Goal: Task Accomplishment & Management: Use online tool/utility

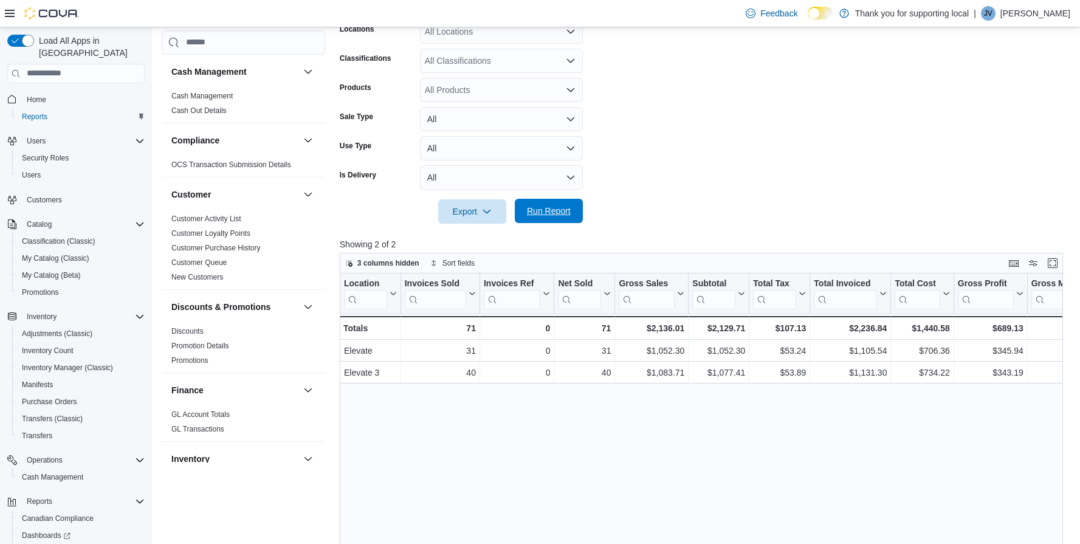
scroll to position [764, 0]
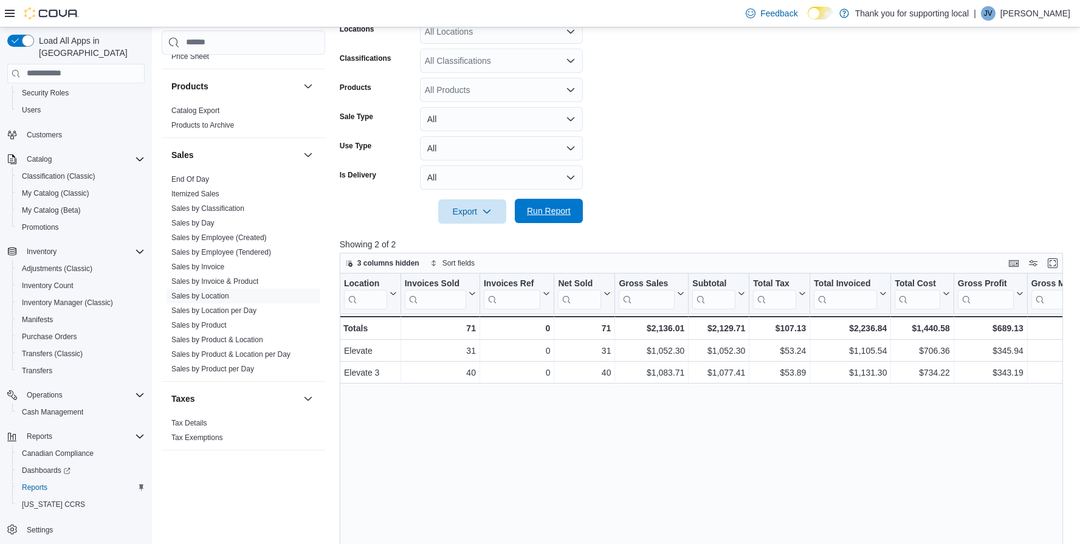
click at [560, 214] on span "Run Report" at bounding box center [549, 211] width 44 height 12
click at [552, 213] on span "Run Report" at bounding box center [549, 211] width 44 height 12
click at [665, 119] on form "Date Range Today Locations All Locations Classifications All Classifications Pr…" at bounding box center [705, 100] width 730 height 248
click at [211, 266] on link "Sales by Invoice" at bounding box center [197, 266] width 53 height 9
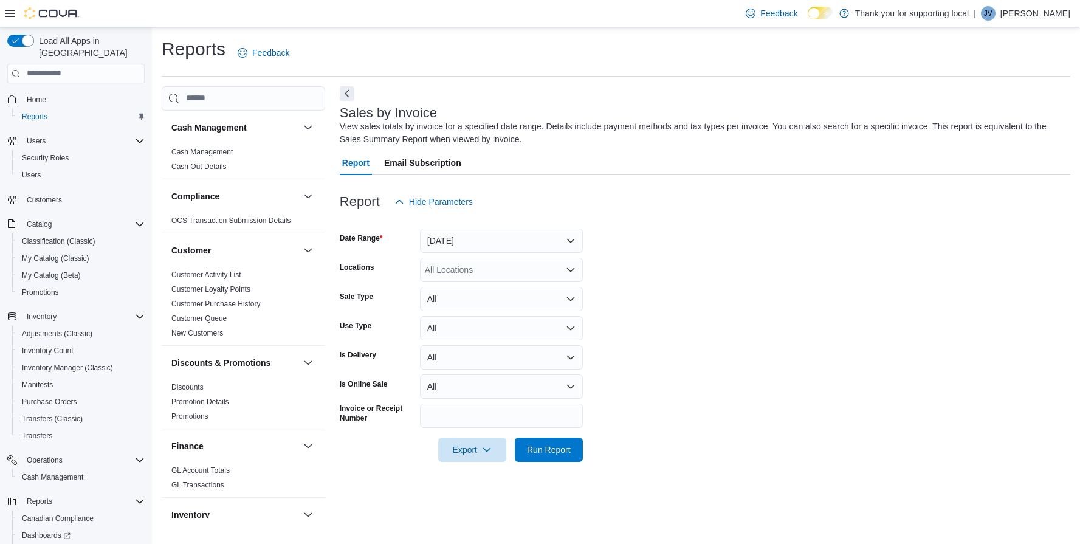
click at [509, 238] on button "[DATE]" at bounding box center [501, 240] width 163 height 24
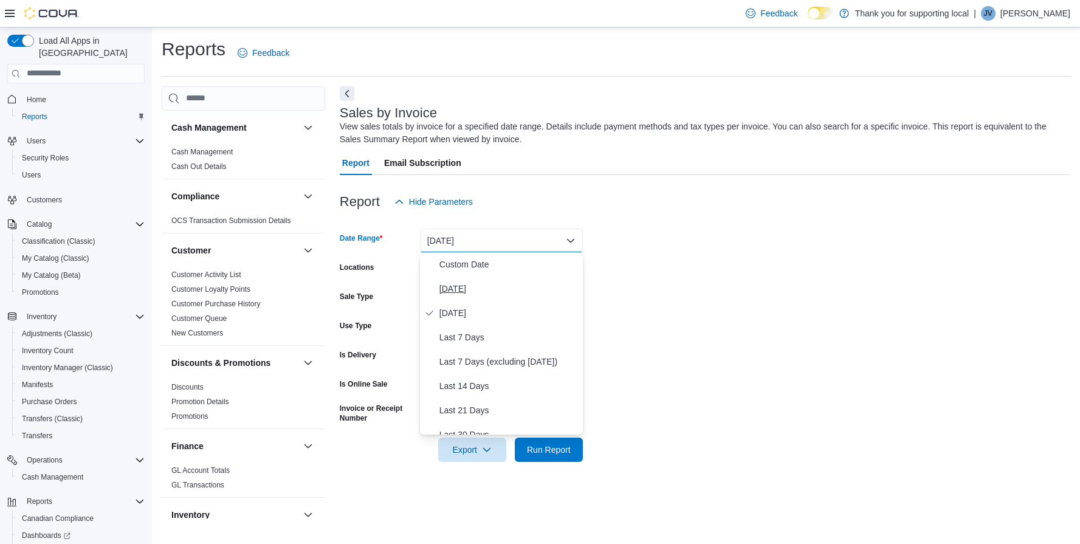
click at [467, 289] on span "[DATE]" at bounding box center [508, 288] width 139 height 15
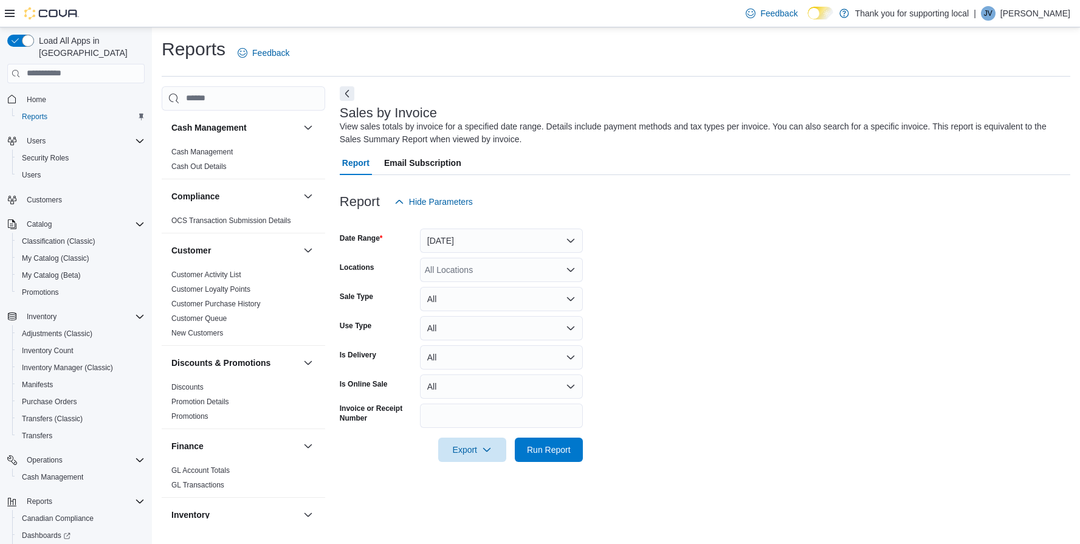
click at [488, 267] on div "All Locations" at bounding box center [501, 270] width 163 height 24
click at [482, 327] on div "Elevate" at bounding box center [501, 325] width 148 height 12
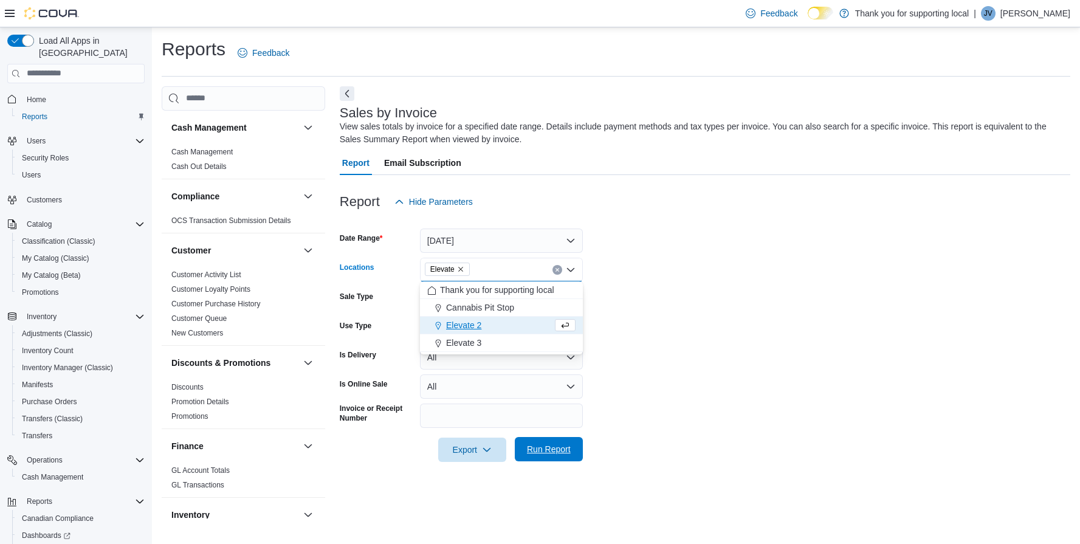
click at [549, 446] on span "Run Report" at bounding box center [549, 449] width 44 height 12
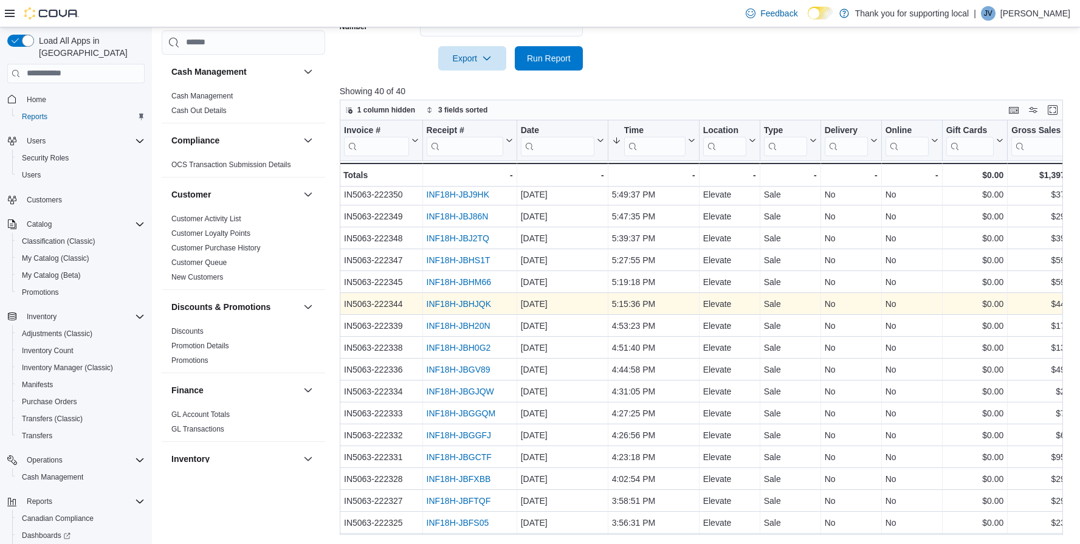
scroll to position [29, 0]
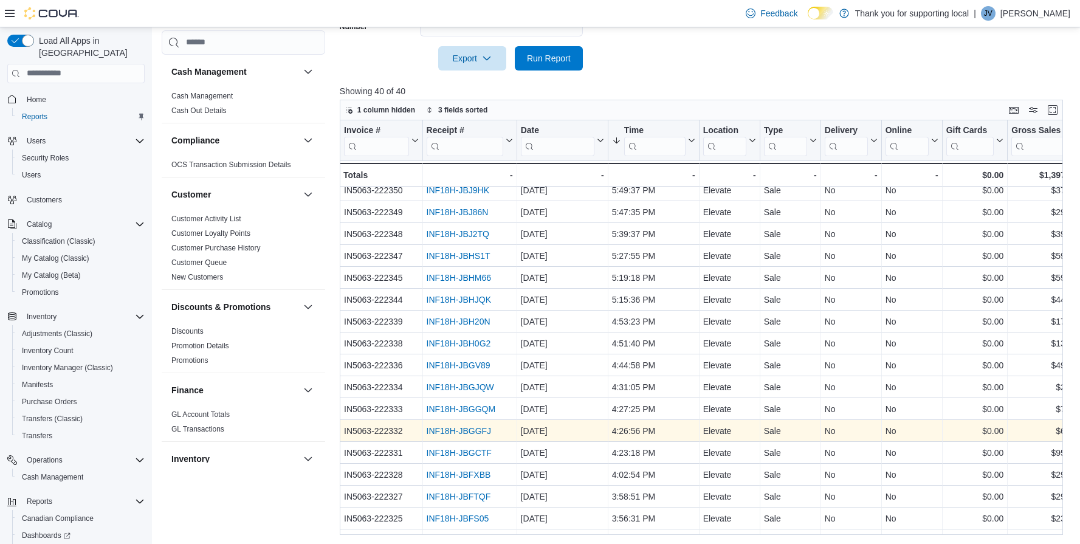
click at [475, 429] on link "INF18H-JBGGFJ" at bounding box center [458, 431] width 65 height 10
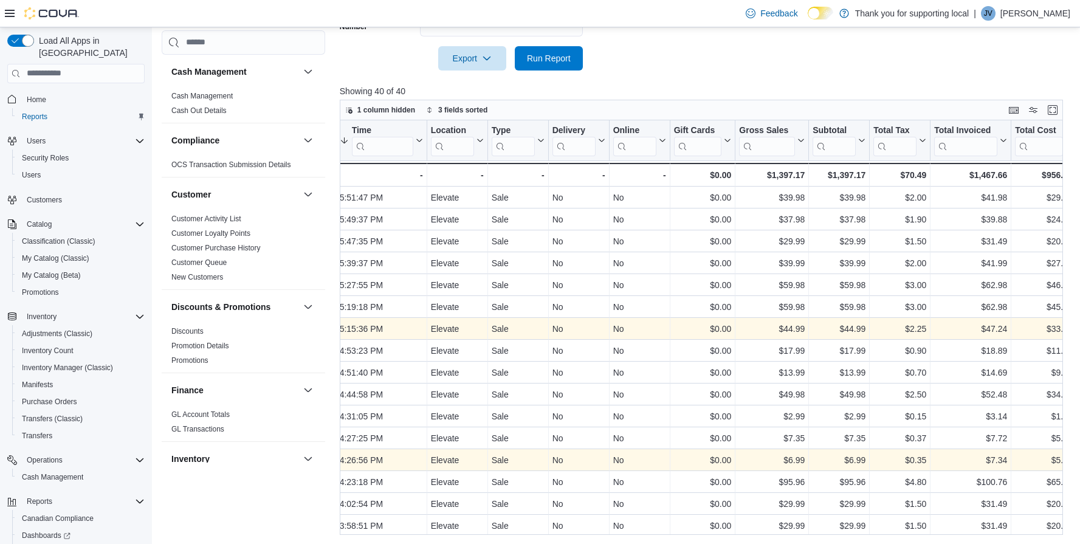
scroll to position [0, 278]
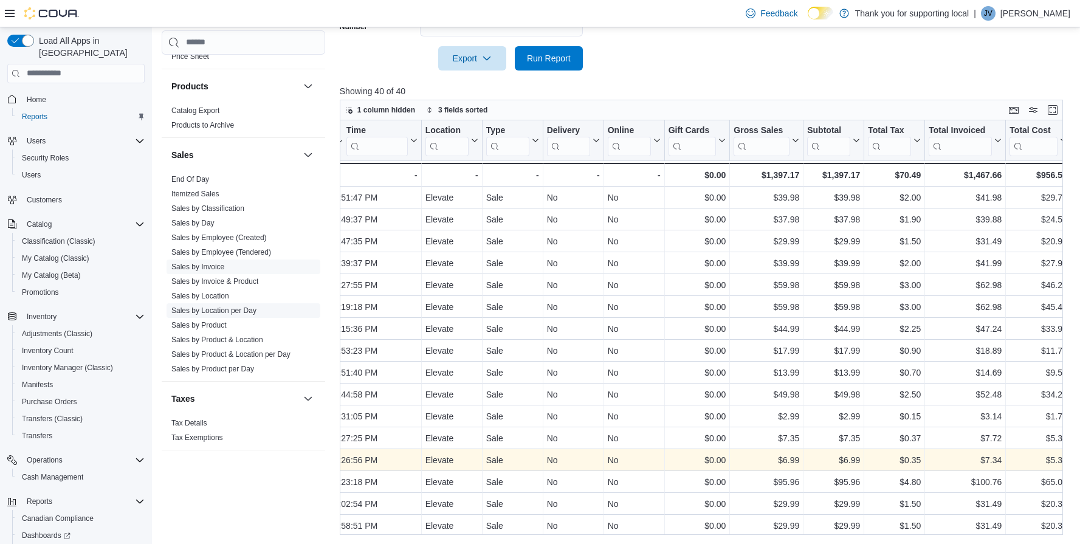
scroll to position [764, 0]
click at [215, 293] on link "Sales by Location" at bounding box center [200, 296] width 58 height 9
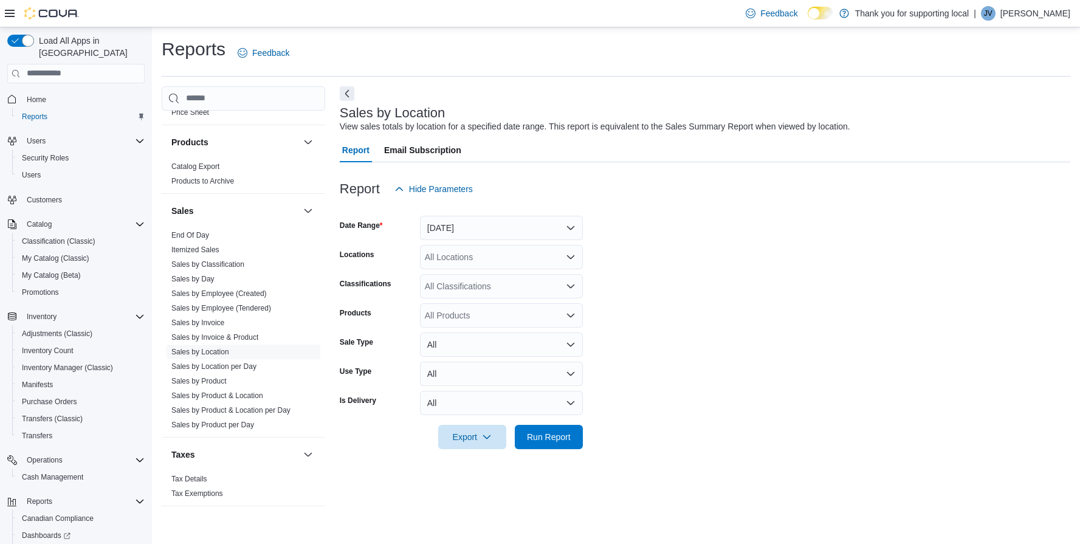
click at [478, 228] on button "[DATE]" at bounding box center [501, 228] width 163 height 24
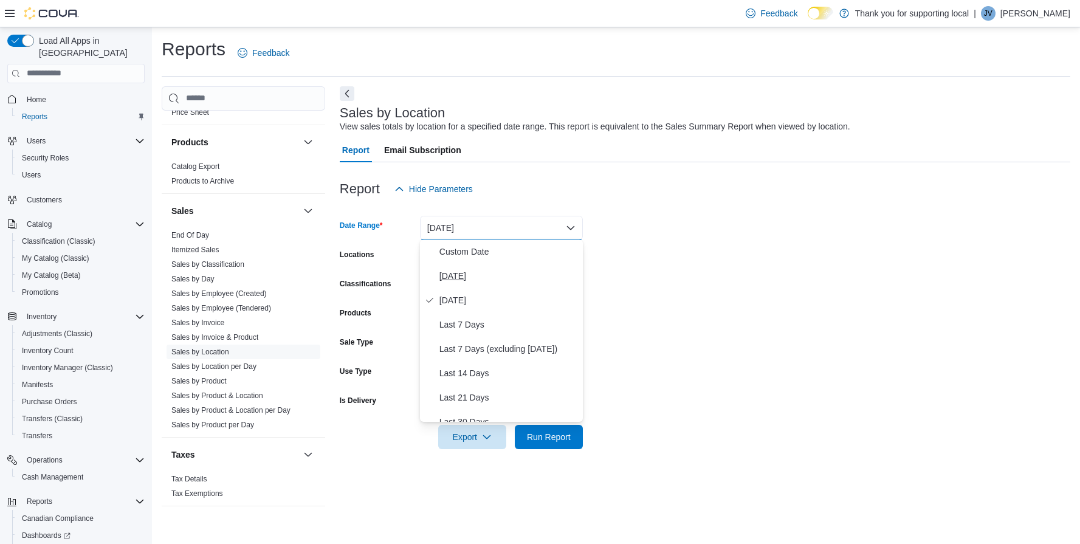
click at [457, 275] on span "[DATE]" at bounding box center [508, 276] width 139 height 15
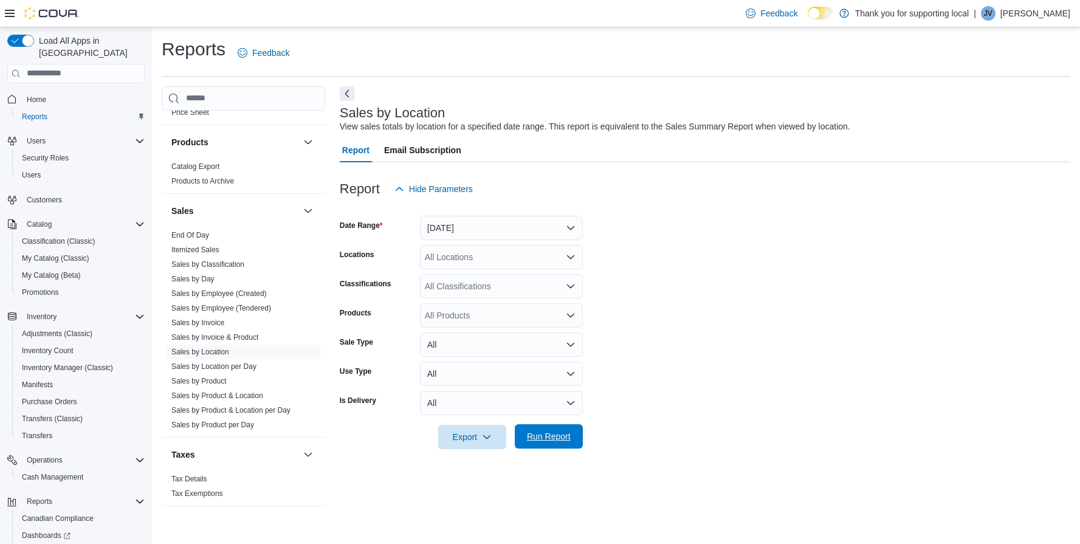
click at [565, 436] on span "Run Report" at bounding box center [549, 436] width 44 height 12
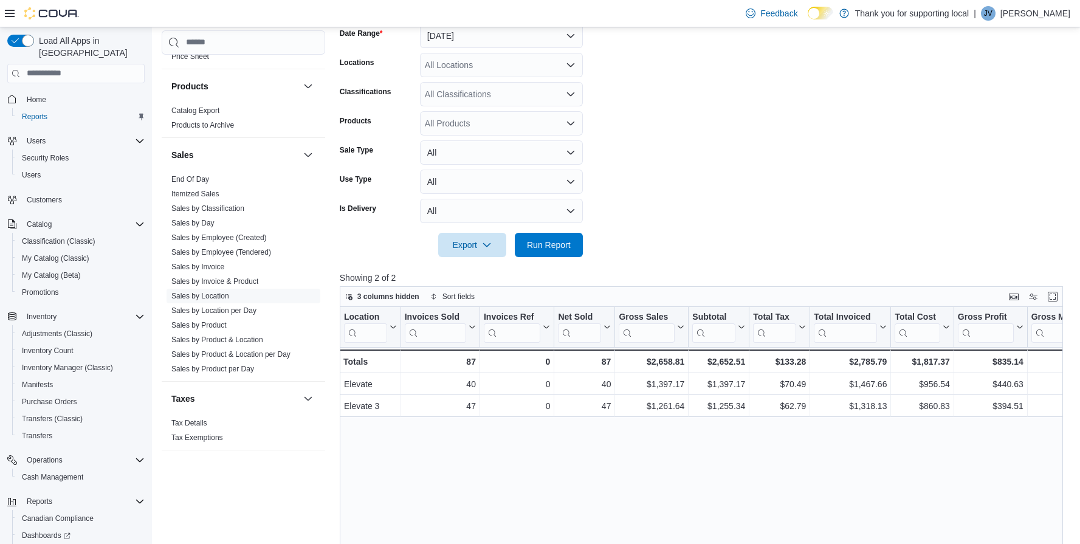
scroll to position [270, 0]
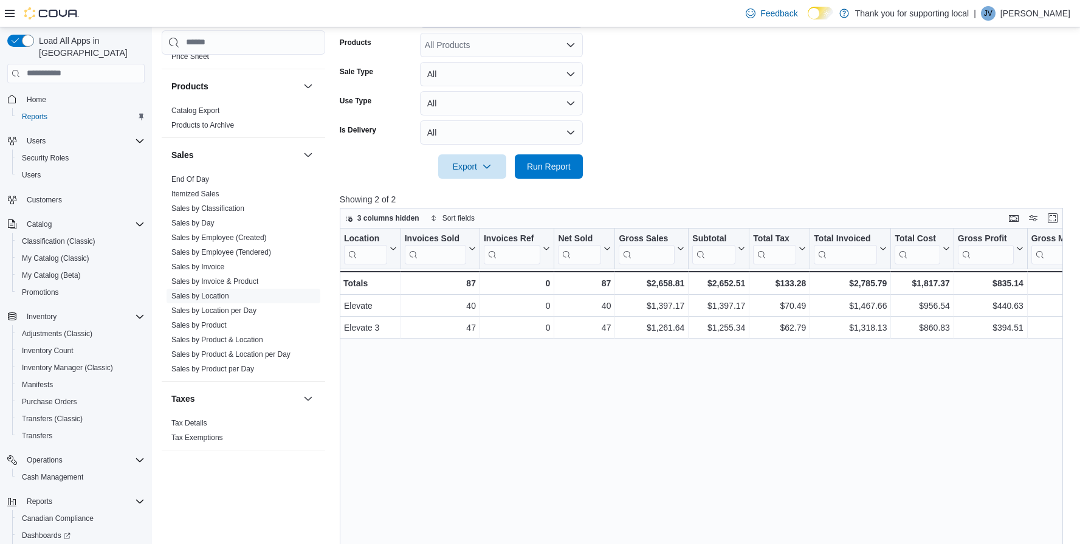
click at [852, 146] on div at bounding box center [705, 150] width 730 height 10
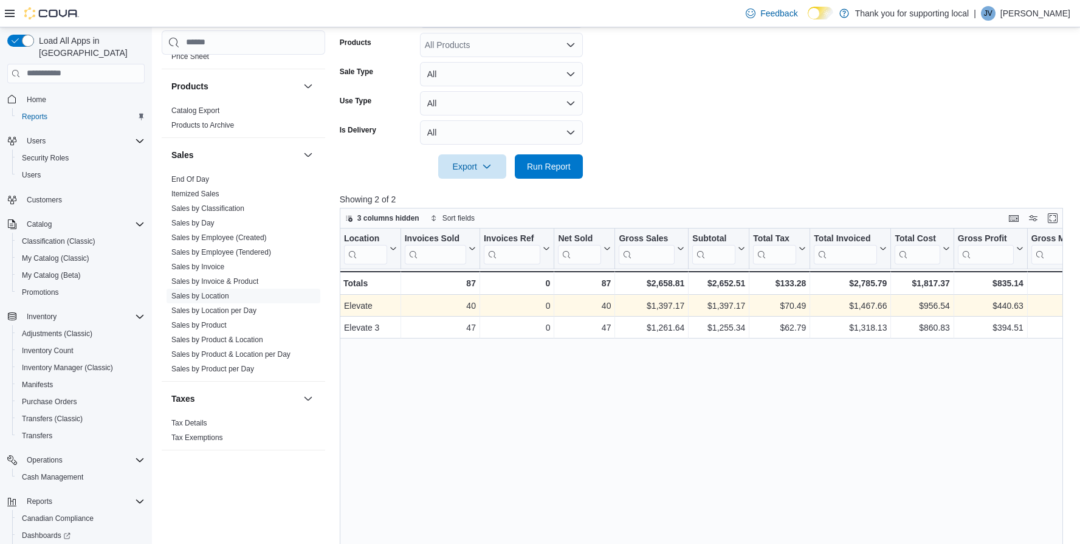
scroll to position [0, 0]
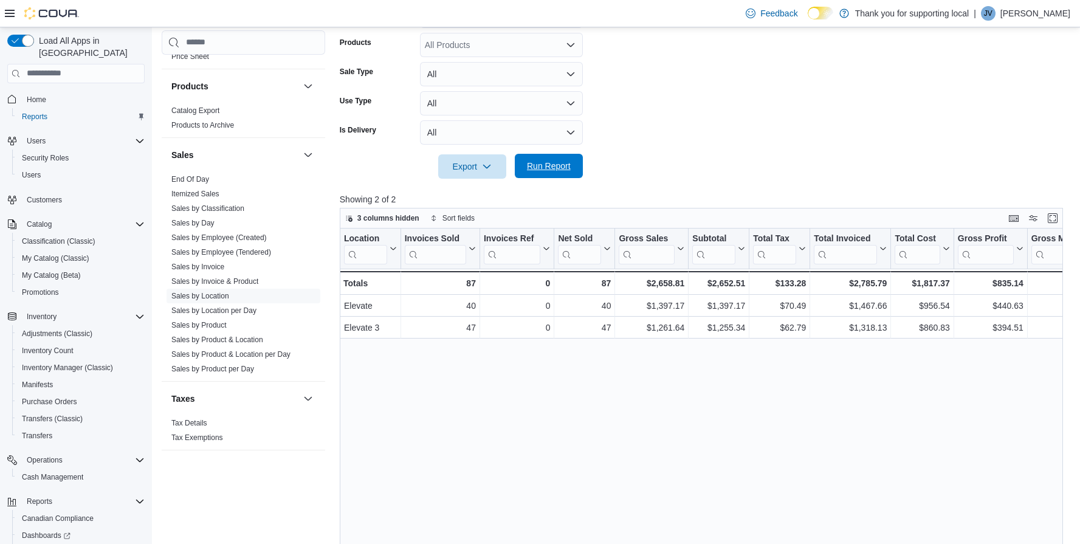
click at [555, 162] on span "Run Report" at bounding box center [549, 166] width 44 height 12
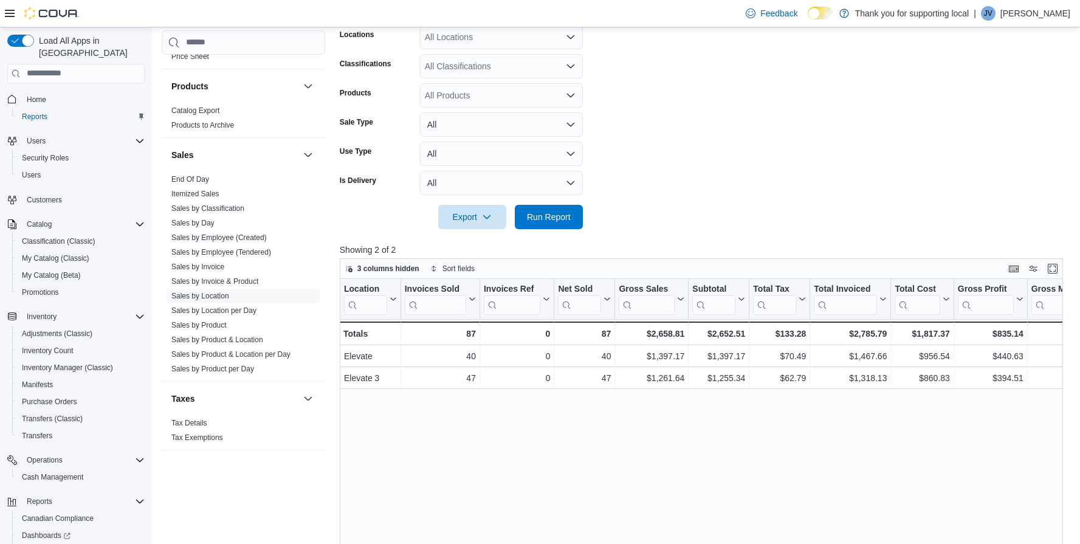
scroll to position [169, 0]
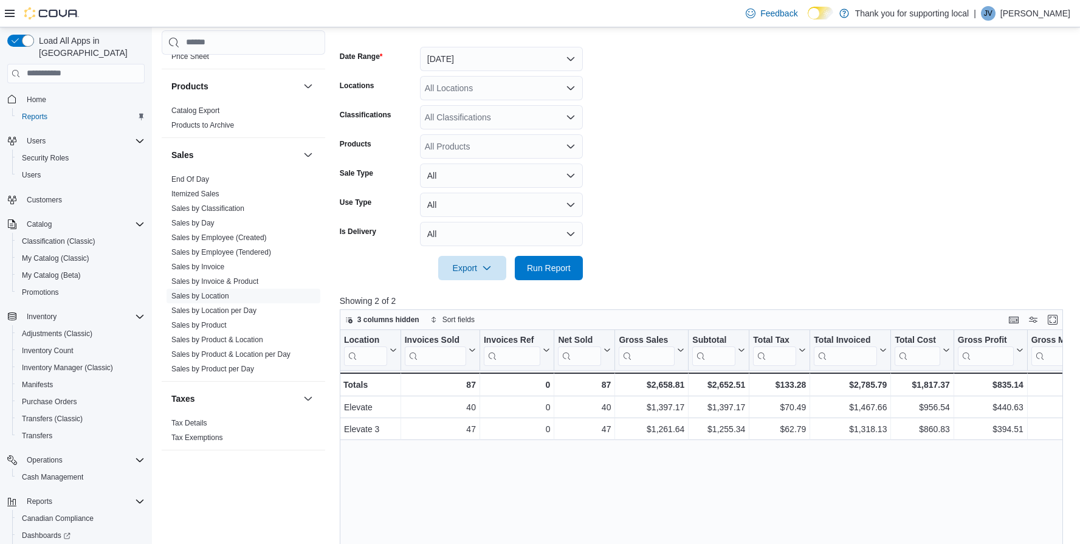
click at [485, 66] on button "[DATE]" at bounding box center [501, 59] width 163 height 24
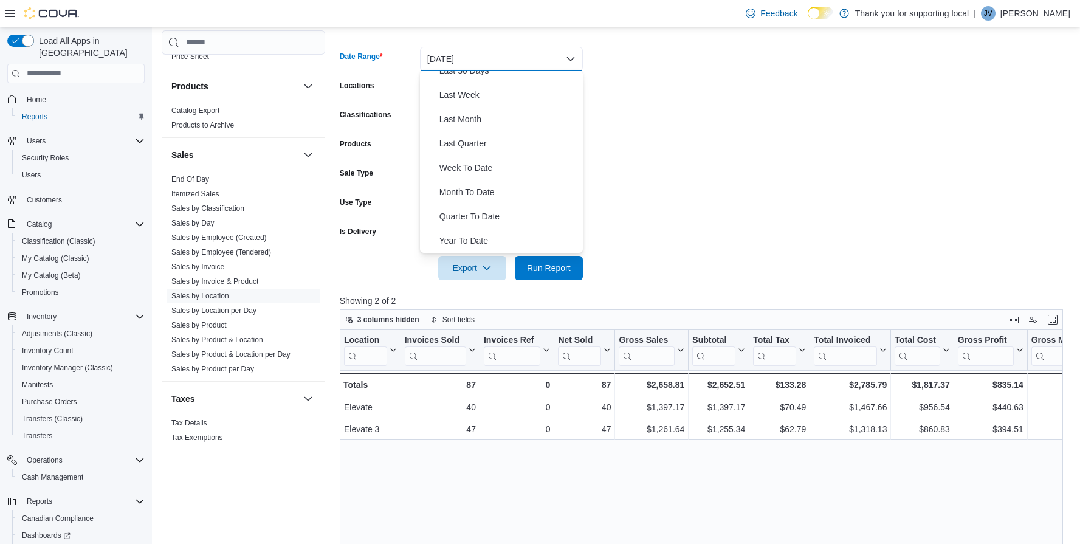
scroll to position [182, 0]
click at [473, 188] on span "Month To Date" at bounding box center [508, 192] width 139 height 15
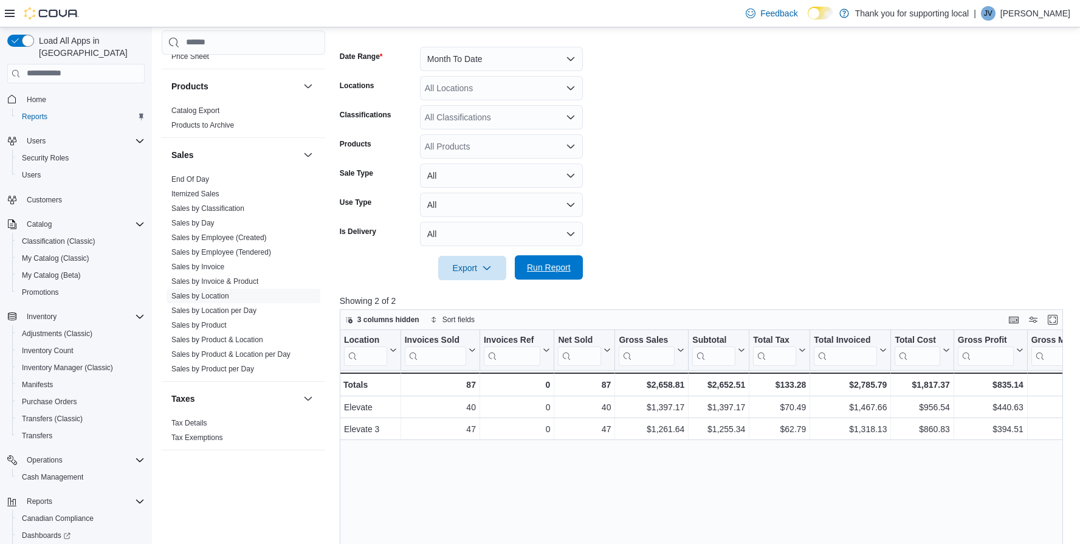
click at [539, 268] on span "Run Report" at bounding box center [549, 267] width 44 height 12
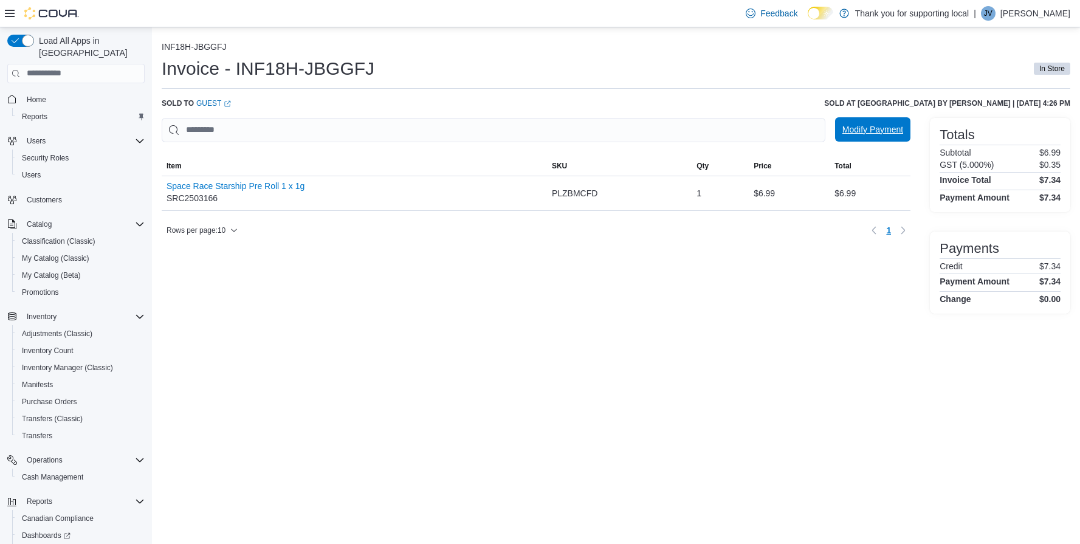
click at [876, 131] on span "Modify Payment" at bounding box center [872, 129] width 61 height 12
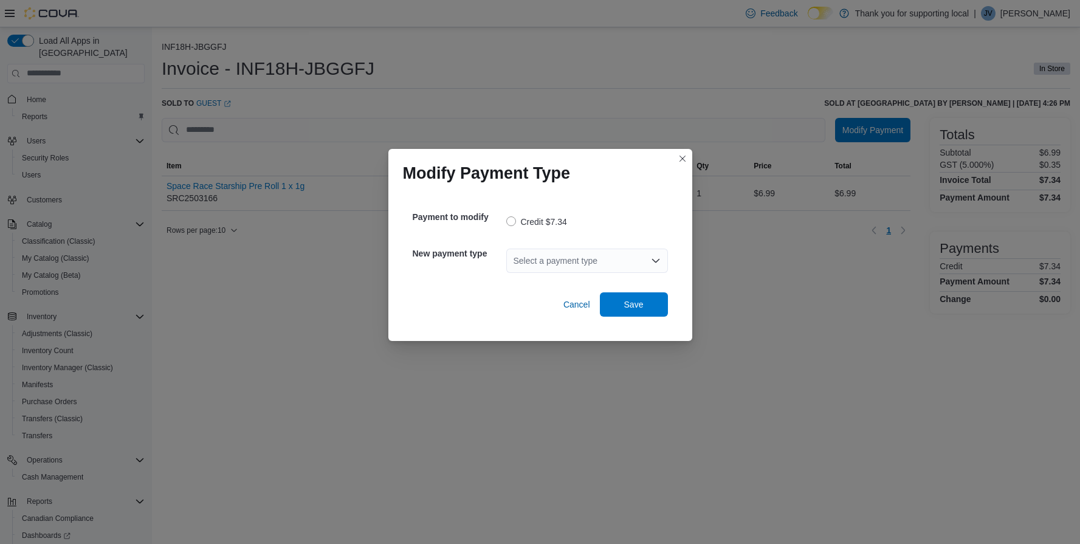
click at [619, 262] on div "Select a payment type" at bounding box center [587, 261] width 162 height 24
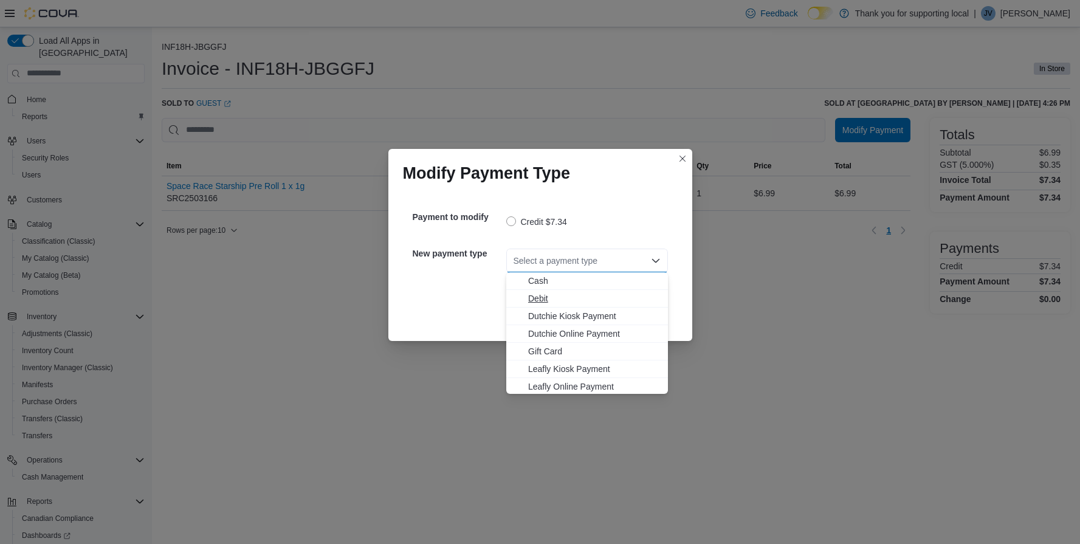
click at [613, 300] on span "Debit" at bounding box center [594, 298] width 132 height 12
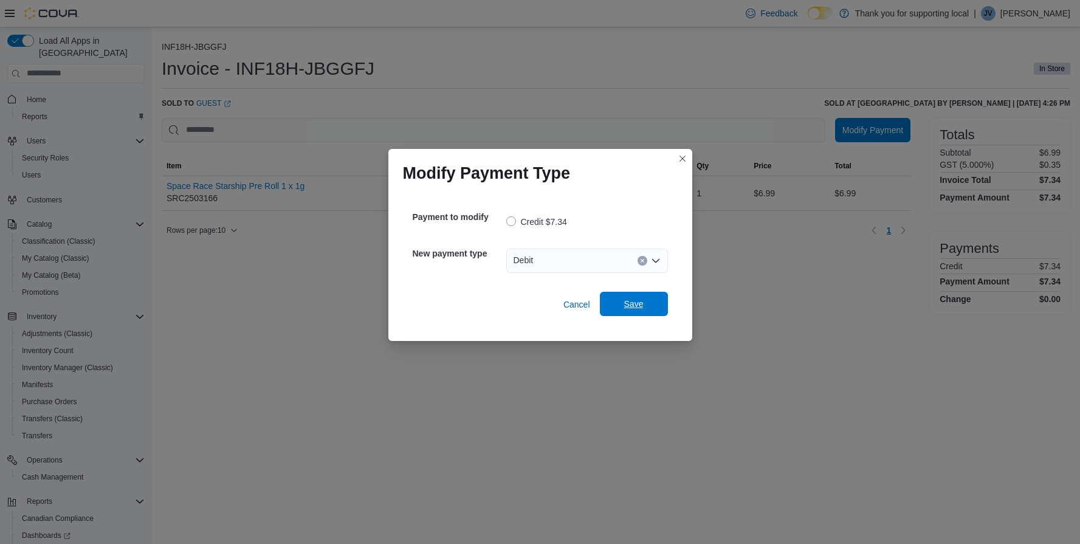
click at [665, 304] on button "Save" at bounding box center [634, 304] width 68 height 24
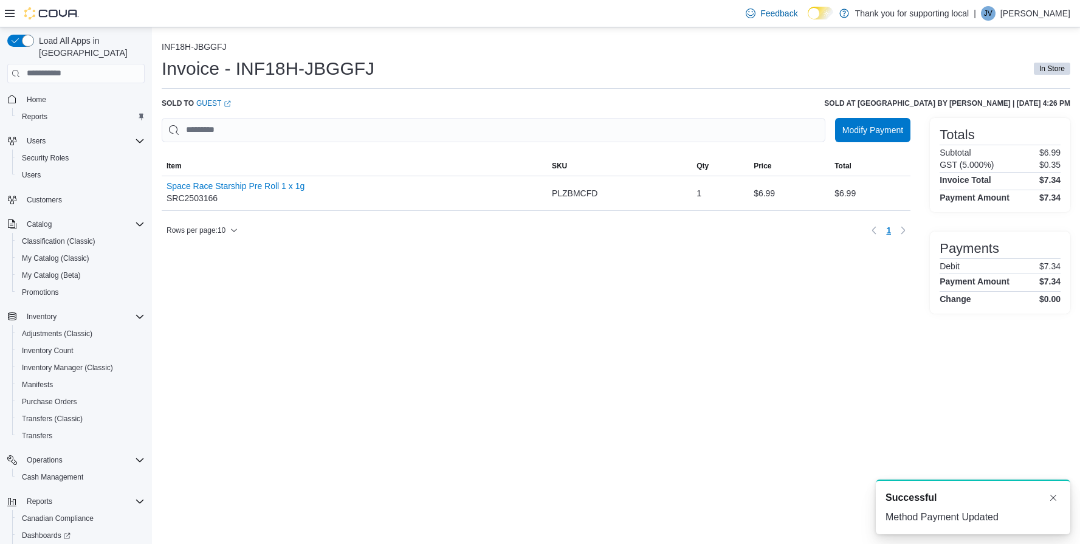
click at [812, 321] on div "INF18H-JBGGFJ Invoice - INF18H-JBGGFJ In Store Sold to Guest (opens in a new ta…" at bounding box center [616, 175] width 928 height 296
click at [834, 63] on div "Invoice - INF18H-JBGGFJ In Store" at bounding box center [616, 69] width 908 height 24
